Goal: Find specific page/section: Find specific page/section

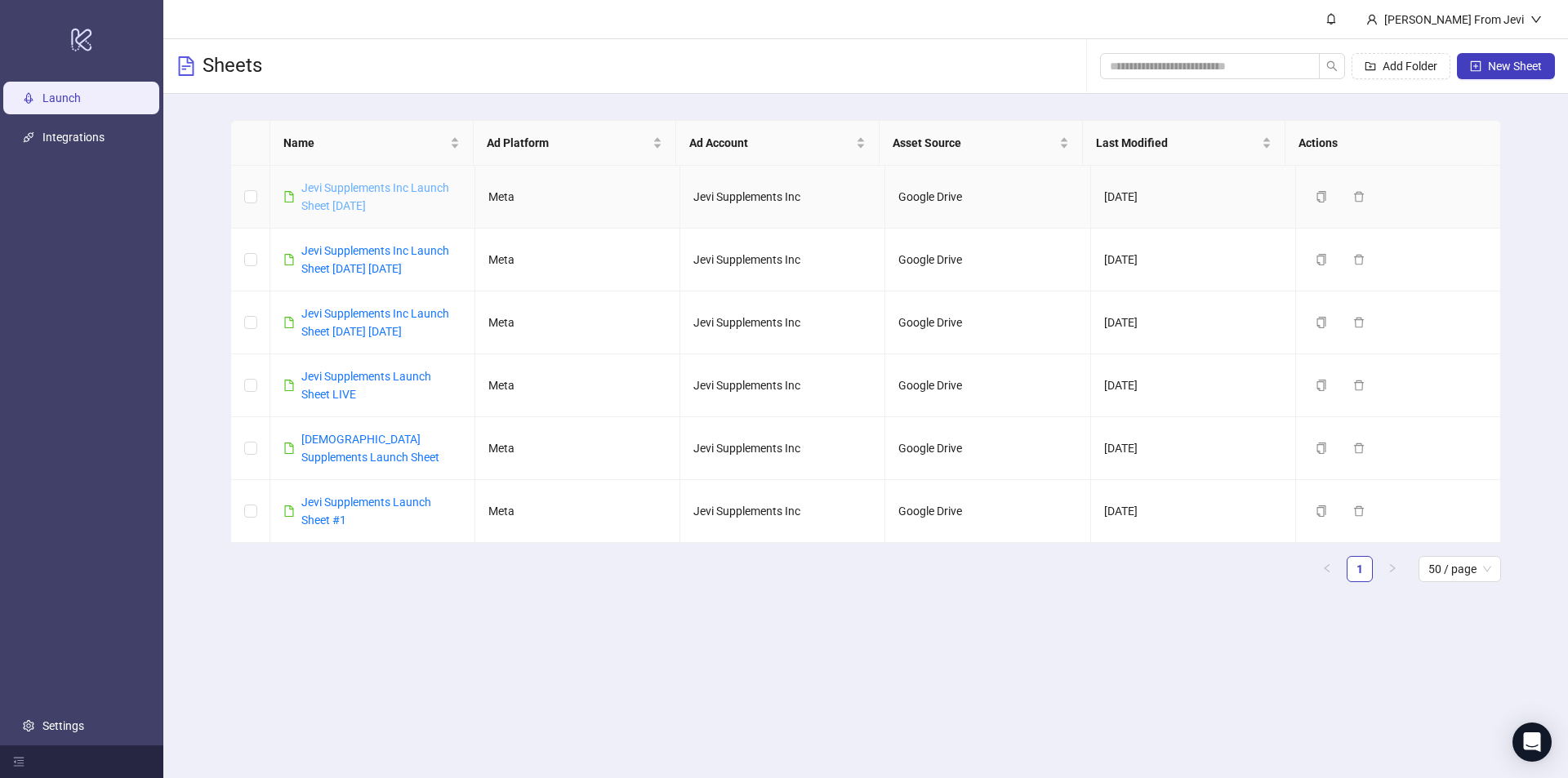
click at [350, 182] on link "Jevi Supplements Inc Launch Sheet [DATE]" at bounding box center [375, 196] width 148 height 31
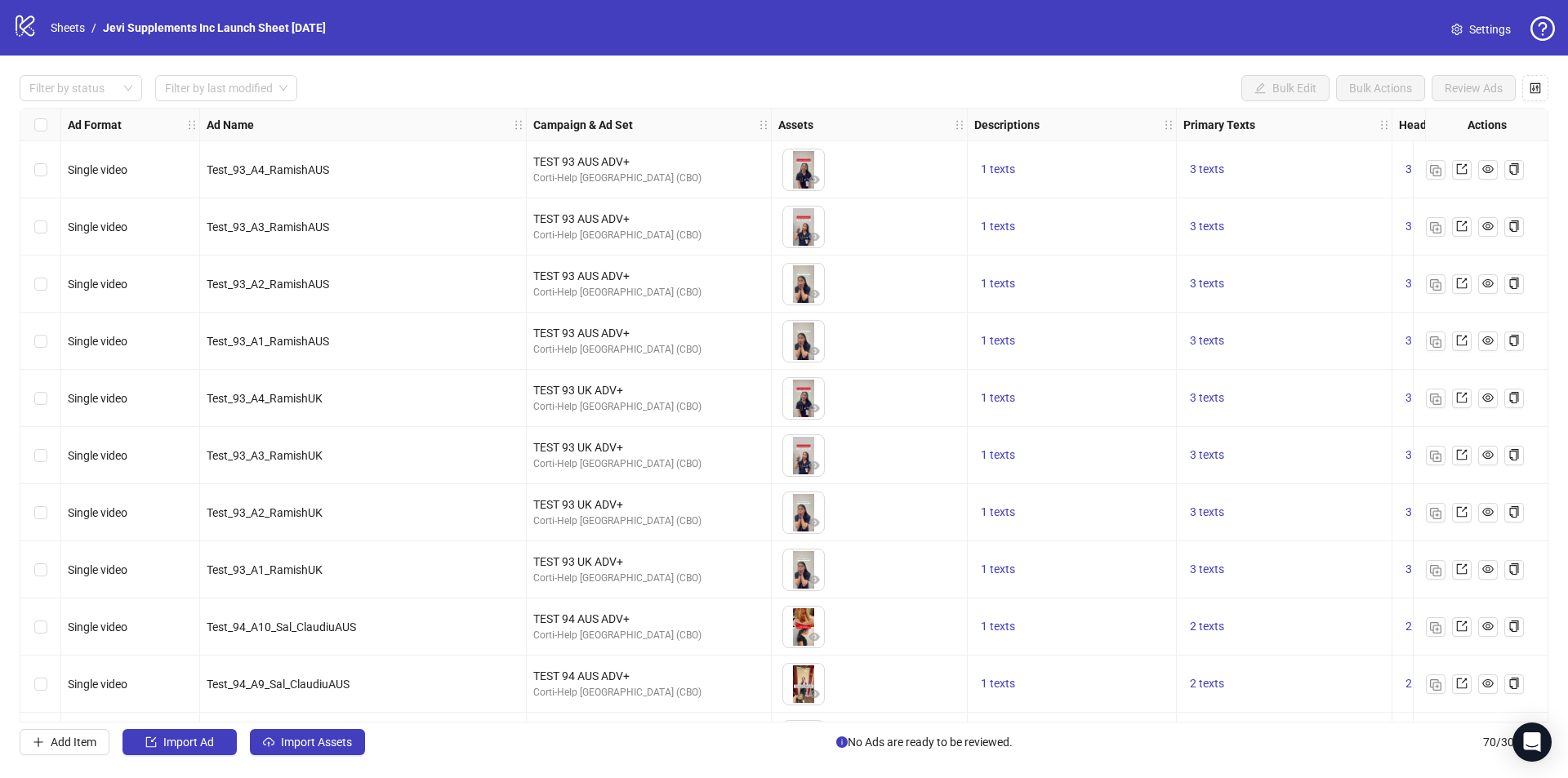
click at [289, 339] on span "Test_93_A1_RamishAUS" at bounding box center [268, 341] width 123 height 13
copy span "Test_93_A1_RamishAUS"
click at [432, 266] on div "Test_93_A2_RamishAUS" at bounding box center [363, 283] width 327 height 57
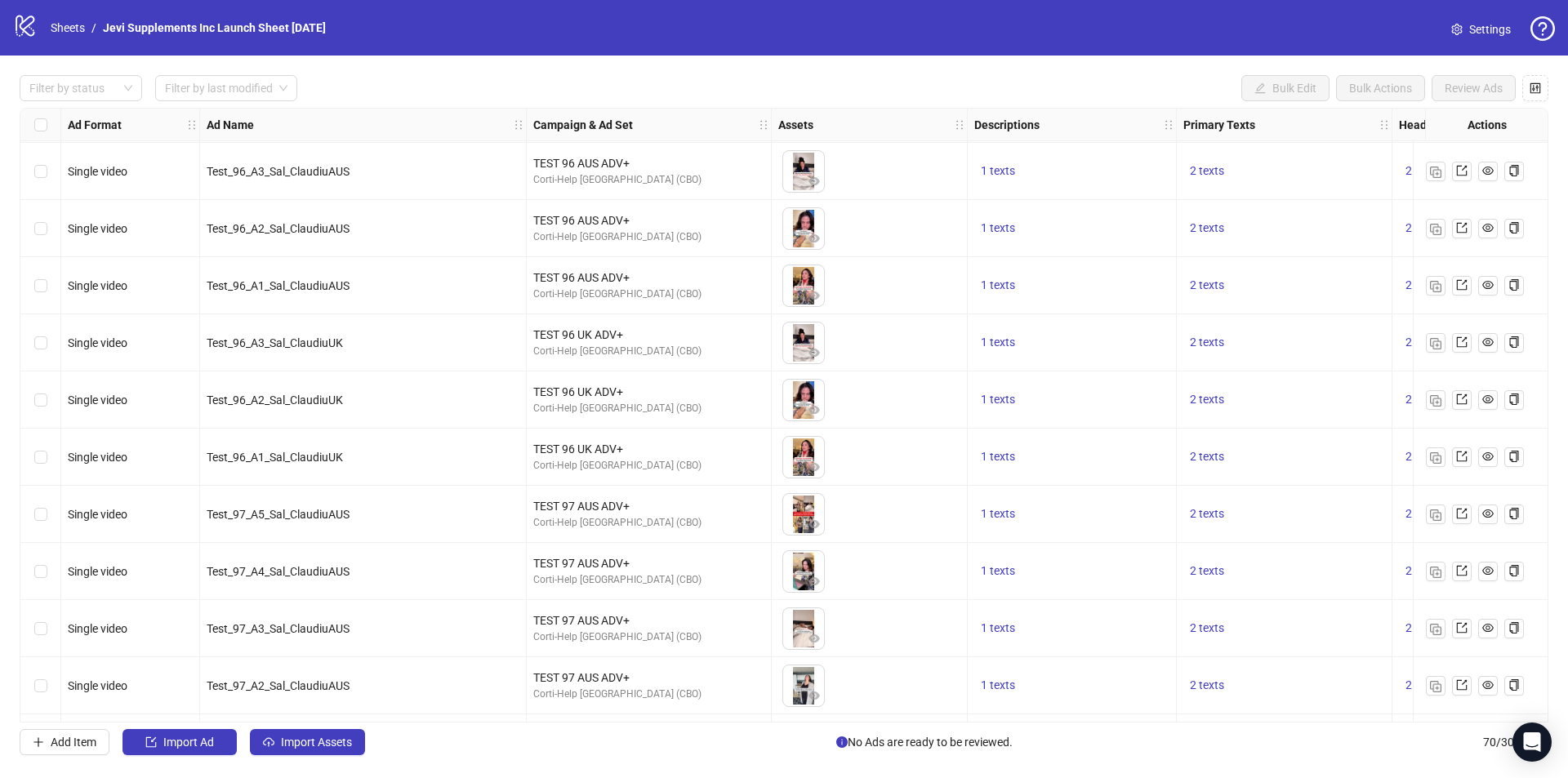
scroll to position [1959, 0]
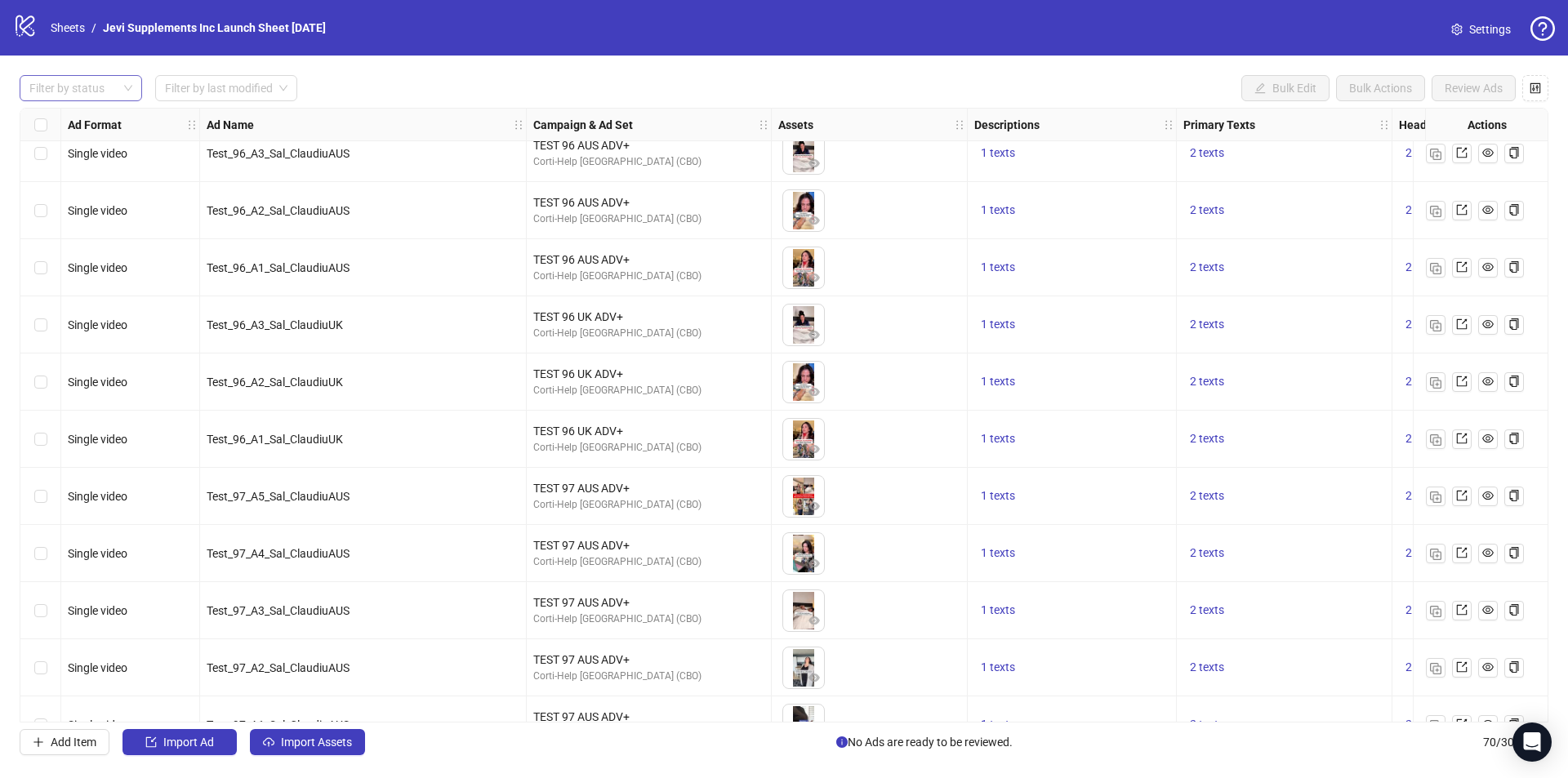
click at [62, 100] on div "Filter by status" at bounding box center [80, 88] width 123 height 26
click at [86, 170] on div "Error" at bounding box center [80, 173] width 96 height 18
